Goal: Register for event/course

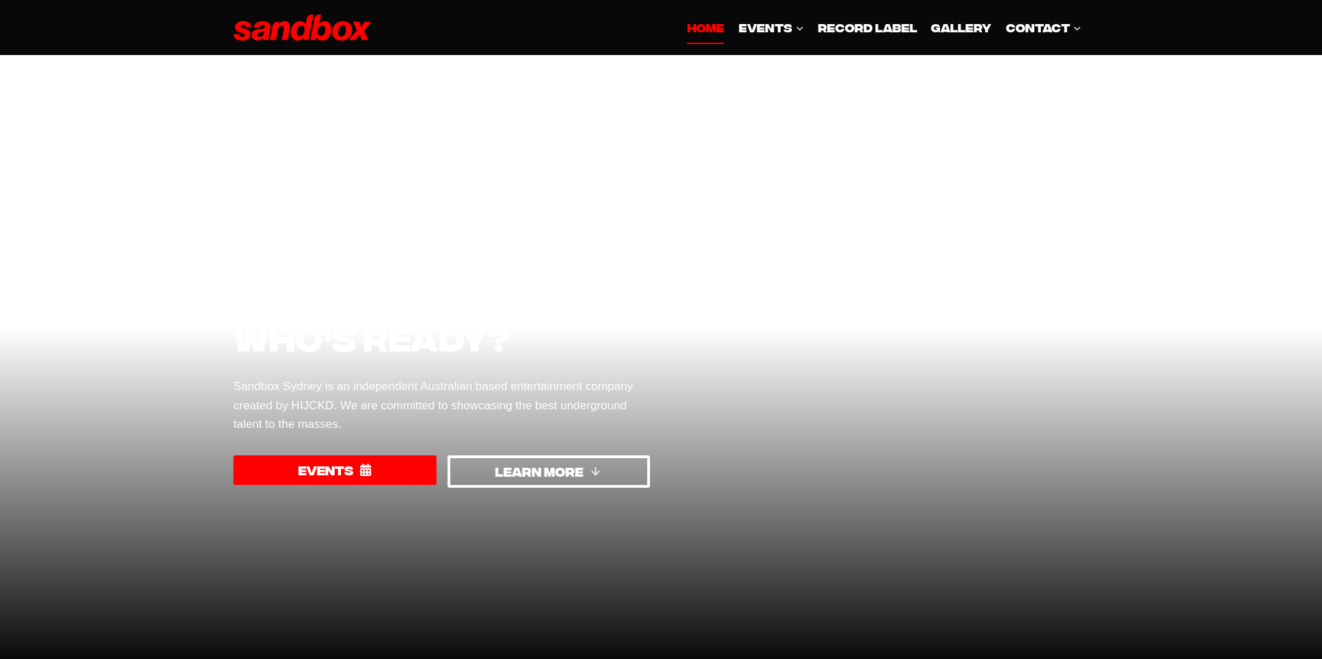
click at [327, 472] on span "EVENTS" at bounding box center [325, 470] width 55 height 20
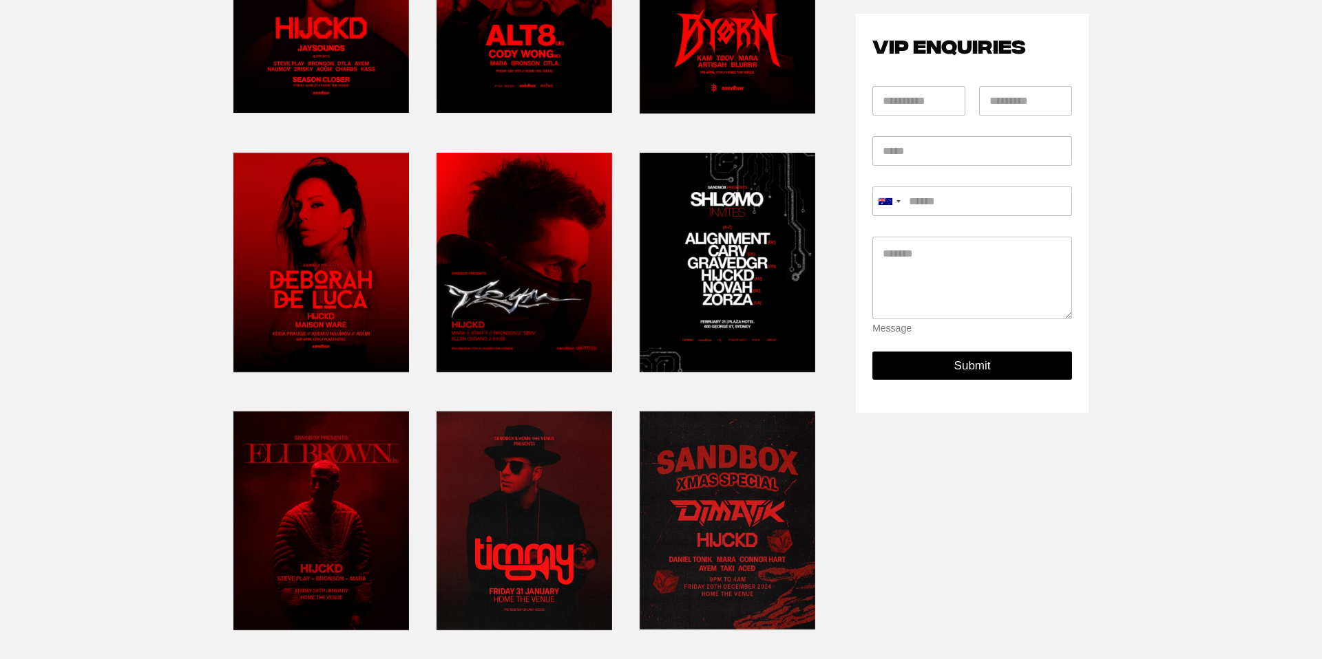
scroll to position [339, 0]
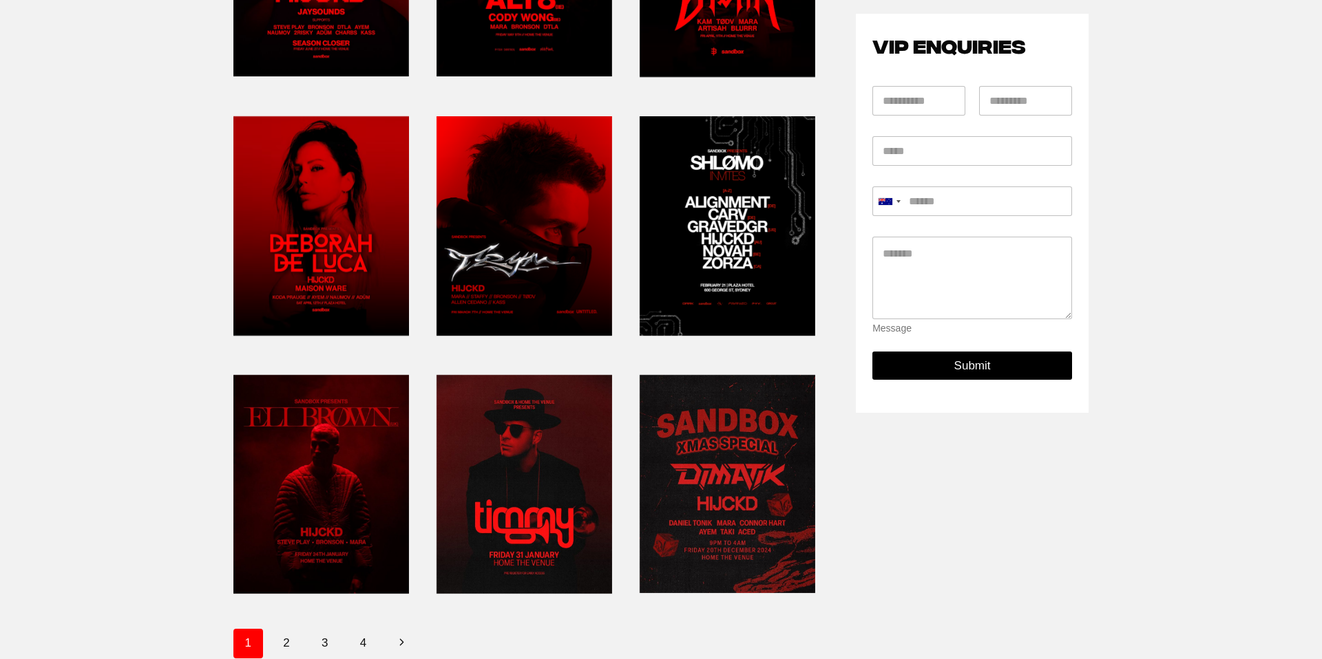
click at [745, 280] on link at bounding box center [727, 226] width 176 height 231
click at [333, 458] on link at bounding box center [321, 484] width 176 height 231
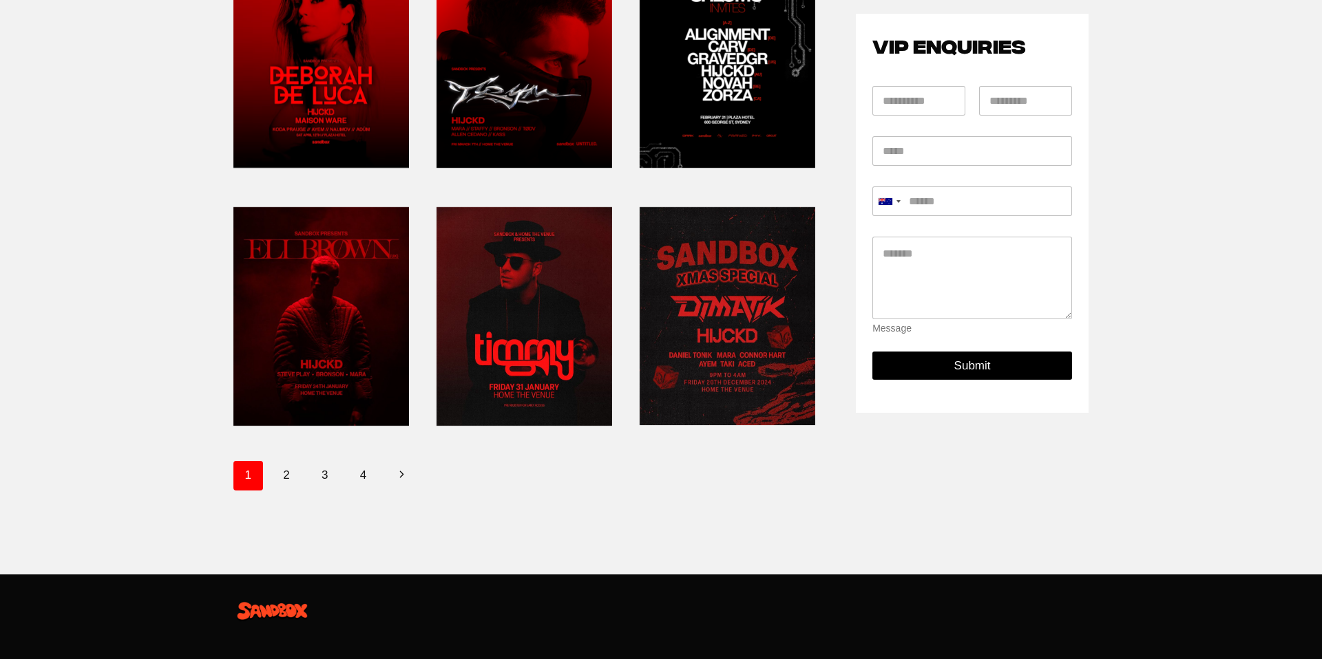
scroll to position [595, 0]
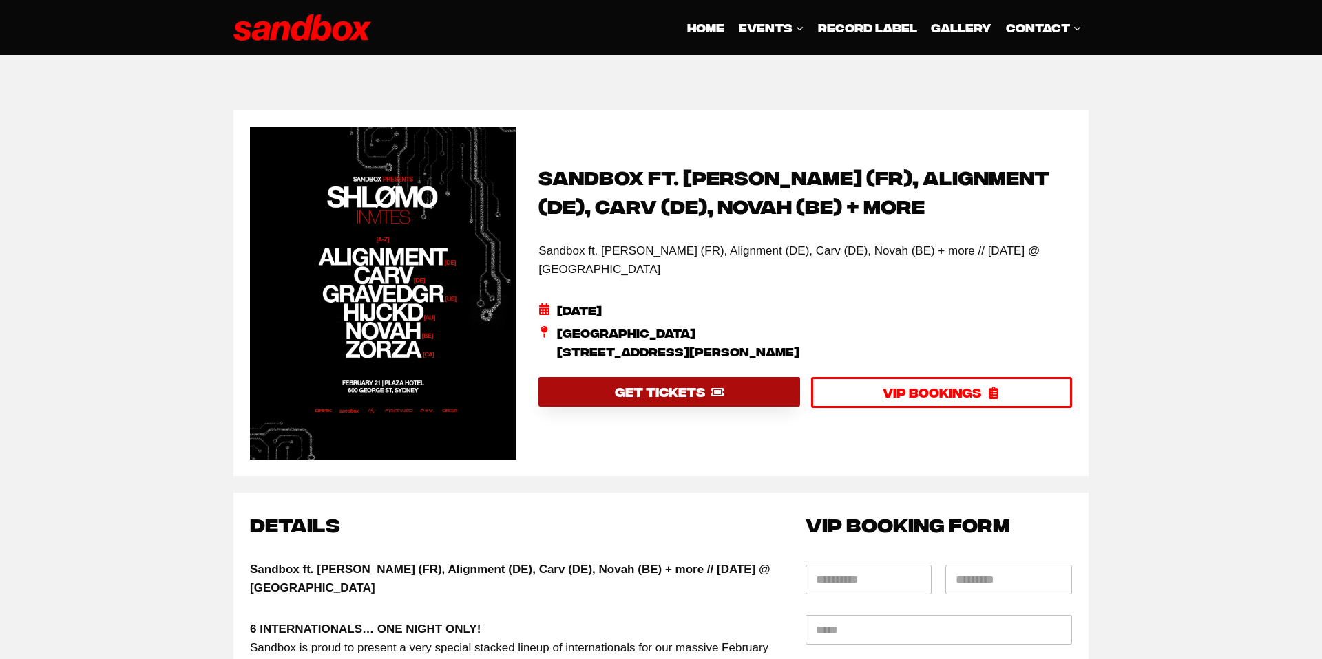
click at [681, 387] on span "GET TICKETS" at bounding box center [660, 392] width 90 height 20
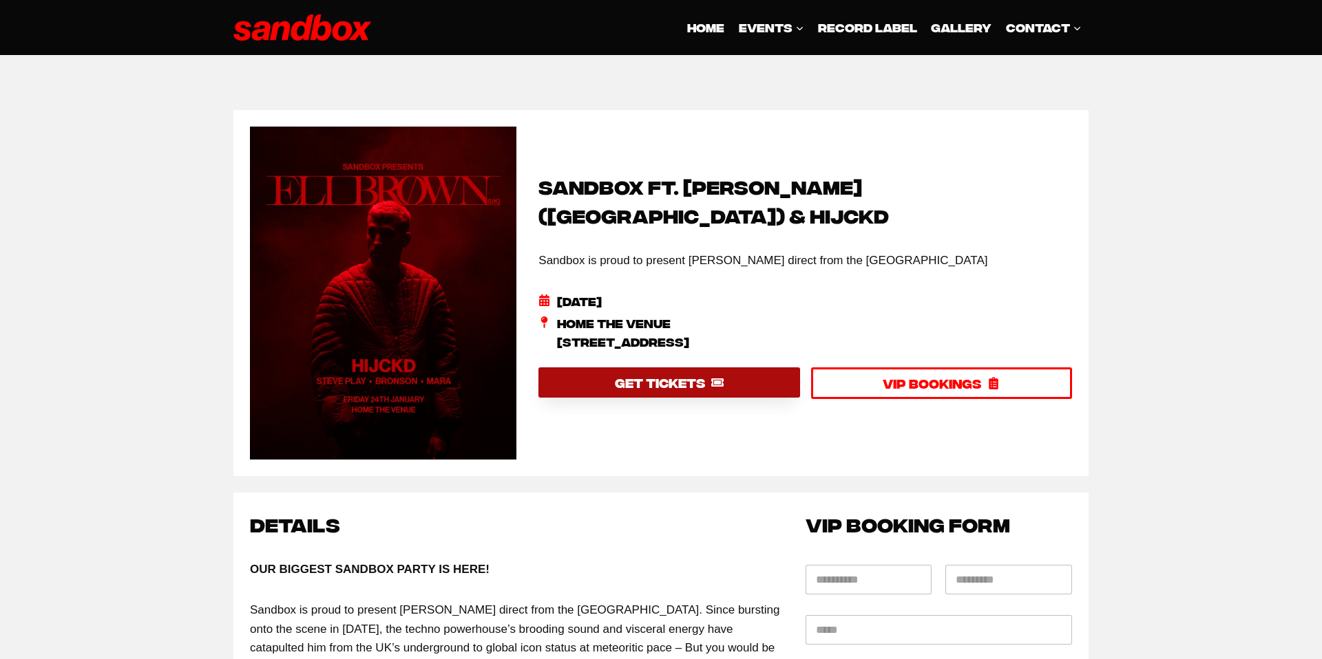
click at [648, 373] on span "GET TICKETS" at bounding box center [660, 383] width 90 height 20
